Goal: Information Seeking & Learning: Learn about a topic

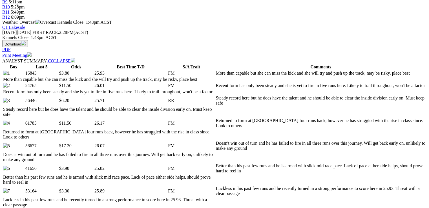
scroll to position [271, 0]
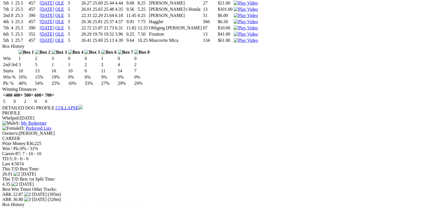
scroll to position [1129, 0]
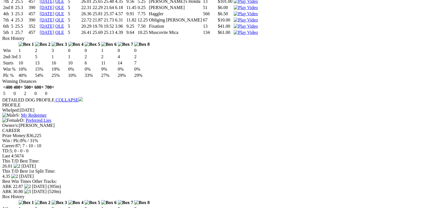
drag, startPoint x: 129, startPoint y: 161, endPoint x: 137, endPoint y: 163, distance: 7.7
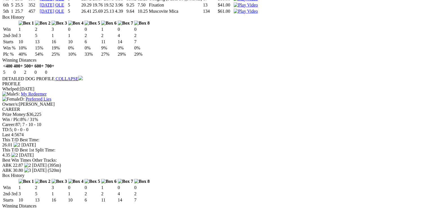
scroll to position [1142, 0]
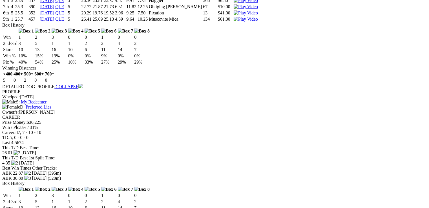
drag, startPoint x: 187, startPoint y: 150, endPoint x: 178, endPoint y: 148, distance: 8.9
drag, startPoint x: 180, startPoint y: 126, endPoint x: 190, endPoint y: 128, distance: 9.7
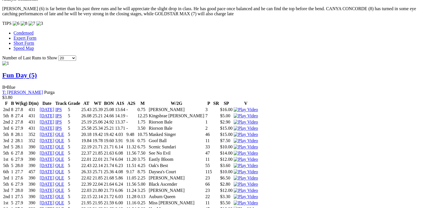
scroll to position [0, 0]
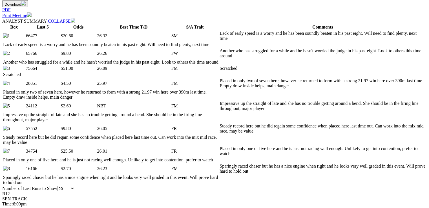
scroll to position [293, 0]
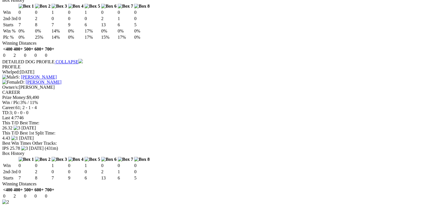
scroll to position [903, 0]
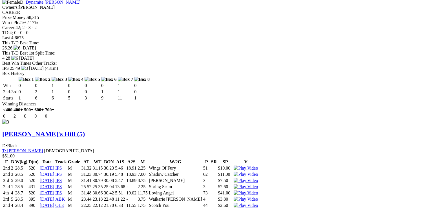
scroll to position [0, 0]
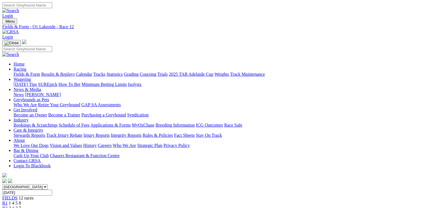
click at [29, 72] on link "Fields & Form" at bounding box center [27, 74] width 27 height 5
click at [48, 184] on select "[GEOGRAPHIC_DATA] [GEOGRAPHIC_DATA] [GEOGRAPHIC_DATA] [GEOGRAPHIC_DATA] [GEOGRA…" at bounding box center [24, 186] width 45 height 5
click at [38, 184] on select "[GEOGRAPHIC_DATA] [GEOGRAPHIC_DATA] [GEOGRAPHIC_DATA] [GEOGRAPHIC_DATA] [GEOGRA…" at bounding box center [24, 186] width 45 height 5
click at [48, 184] on select "[GEOGRAPHIC_DATA] [GEOGRAPHIC_DATA] [GEOGRAPHIC_DATA] [GEOGRAPHIC_DATA] [GEOGRA…" at bounding box center [24, 186] width 45 height 5
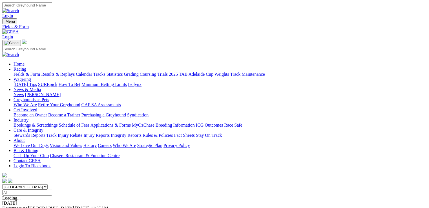
select select "QLD"
click at [38, 184] on select "[GEOGRAPHIC_DATA] [GEOGRAPHIC_DATA] [GEOGRAPHIC_DATA] [GEOGRAPHIC_DATA] [GEOGRA…" at bounding box center [24, 186] width 45 height 5
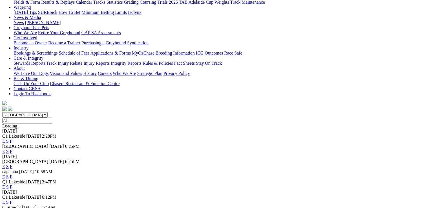
scroll to position [90, 0]
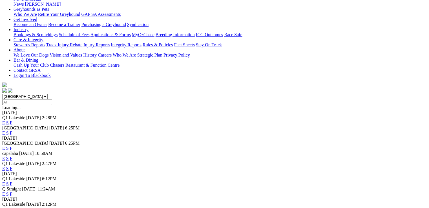
click at [5, 166] on link "E" at bounding box center [3, 168] width 3 height 5
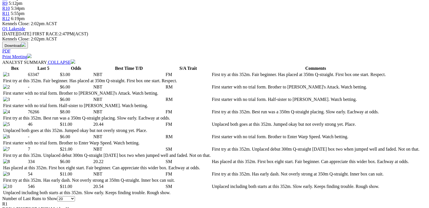
scroll to position [248, 0]
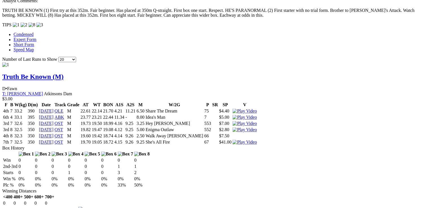
scroll to position [542, 0]
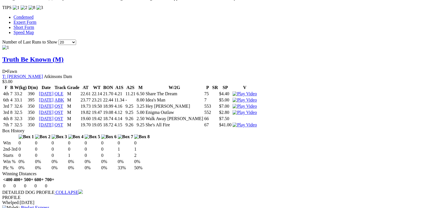
drag, startPoint x: 131, startPoint y: 92, endPoint x: 152, endPoint y: 91, distance: 21.2
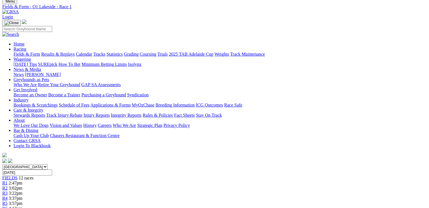
scroll to position [20, 0]
click at [23, 186] on span "3:02pm" at bounding box center [16, 188] width 14 height 5
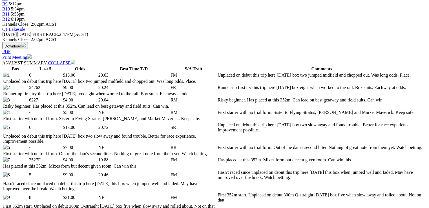
scroll to position [248, 0]
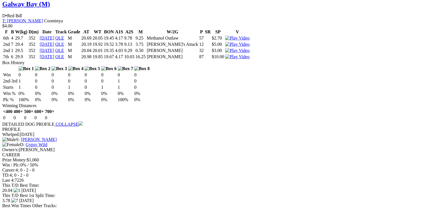
scroll to position [0, 0]
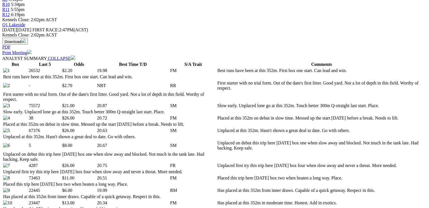
scroll to position [248, 0]
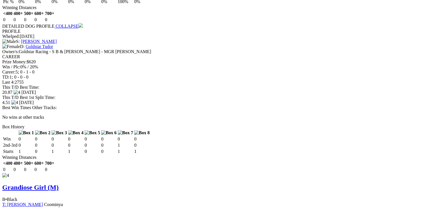
scroll to position [0, 0]
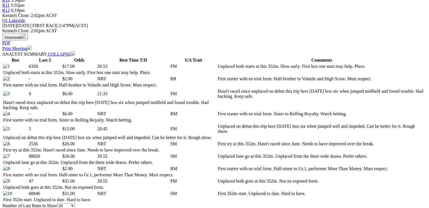
scroll to position [271, 0]
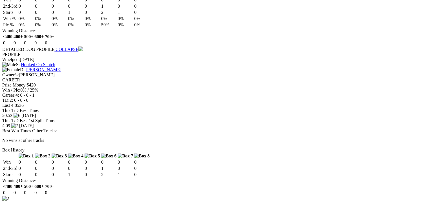
scroll to position [0, 0]
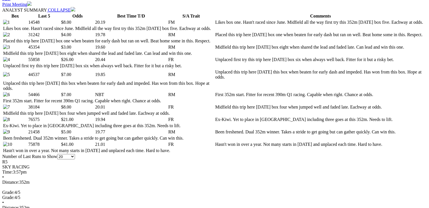
scroll to position [293, 0]
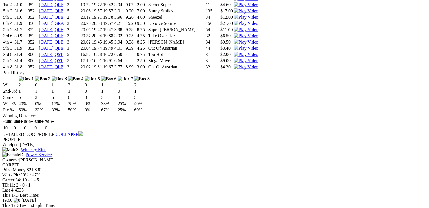
scroll to position [0, 0]
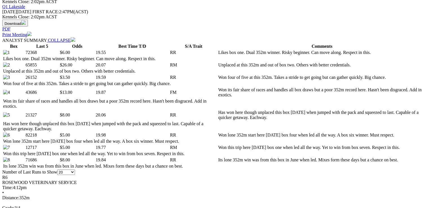
scroll to position [271, 0]
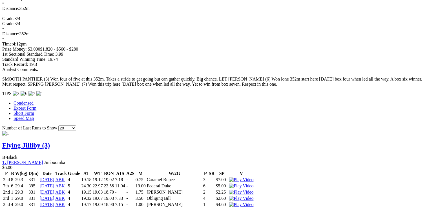
scroll to position [451, 0]
drag, startPoint x: 63, startPoint y: 158, endPoint x: 72, endPoint y: 159, distance: 9.7
drag, startPoint x: 26, startPoint y: 27, endPoint x: 160, endPoint y: 34, distance: 133.9
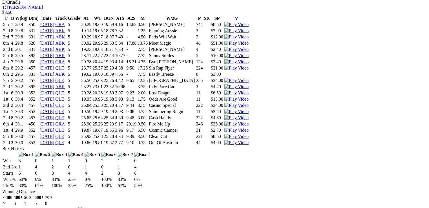
scroll to position [0, 0]
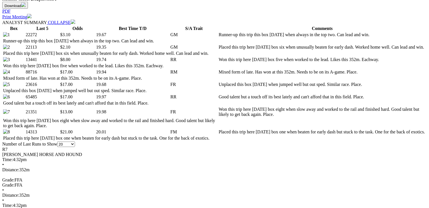
scroll to position [293, 0]
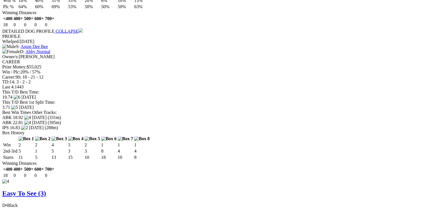
scroll to position [0, 0]
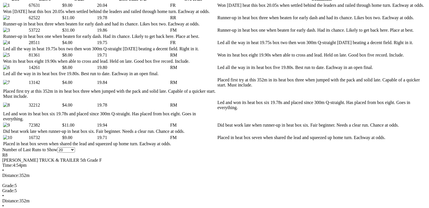
scroll to position [316, 0]
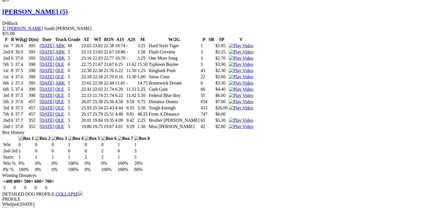
scroll to position [0, 0]
